Goal: Transaction & Acquisition: Purchase product/service

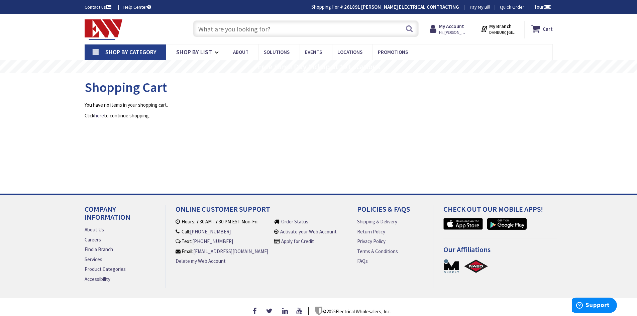
click at [285, 34] on input "text" at bounding box center [306, 28] width 226 height 17
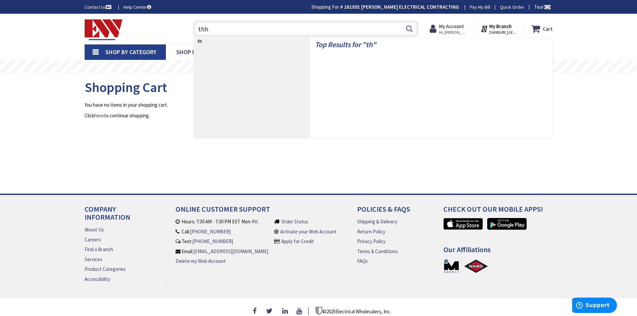
type input "thhn"
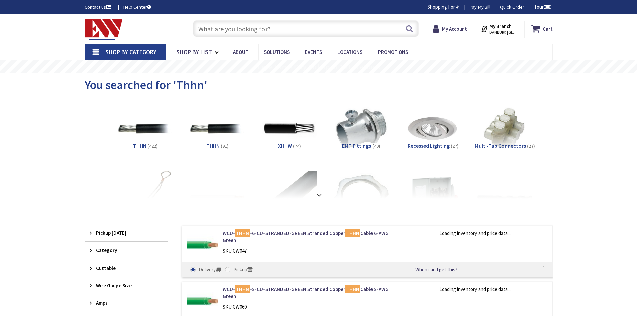
drag, startPoint x: 0, startPoint y: 0, endPoint x: 219, endPoint y: 28, distance: 221.1
click at [219, 28] on input "text" at bounding box center [306, 28] width 226 height 17
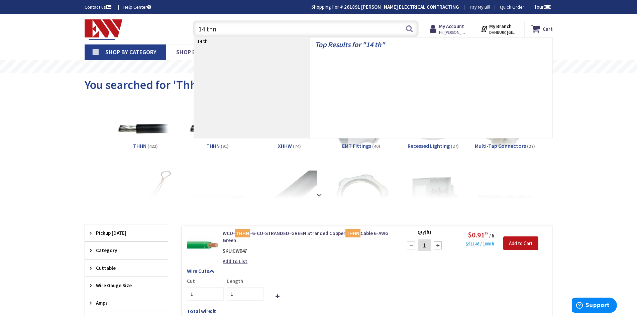
type input "14 thnn"
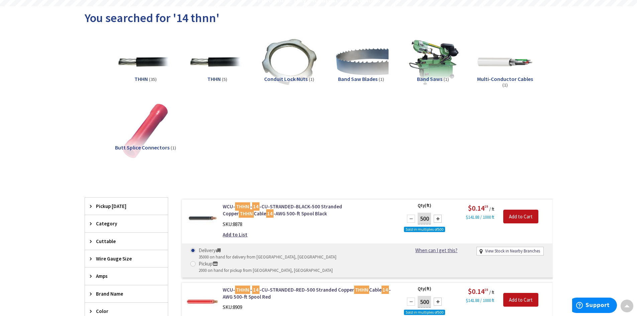
scroll to position [100, 0]
